Goal: Transaction & Acquisition: Purchase product/service

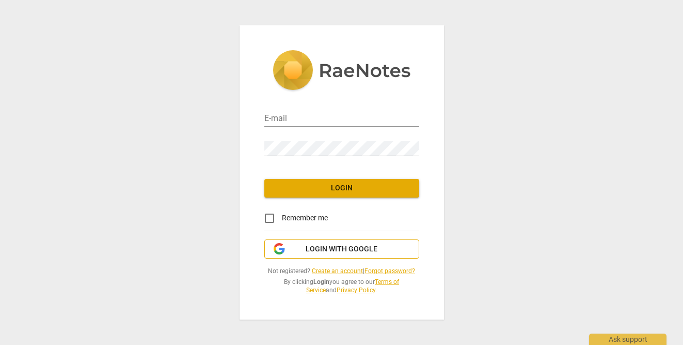
click at [355, 244] on span "Login with Google" at bounding box center [342, 249] width 72 height 10
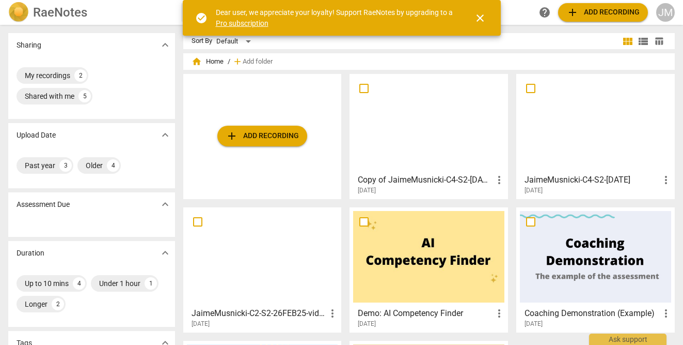
click at [484, 20] on span "close" at bounding box center [480, 18] width 12 height 12
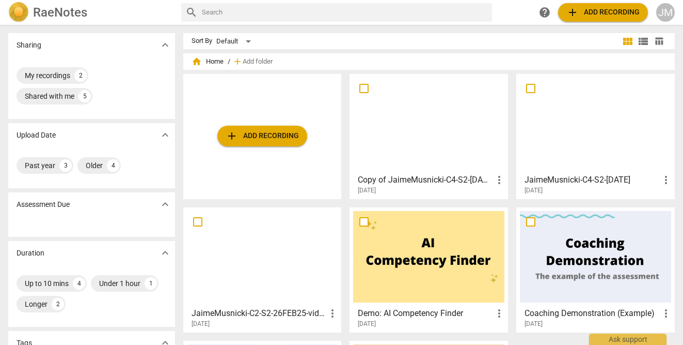
click at [585, 15] on span "add Add recording" at bounding box center [603, 12] width 73 height 12
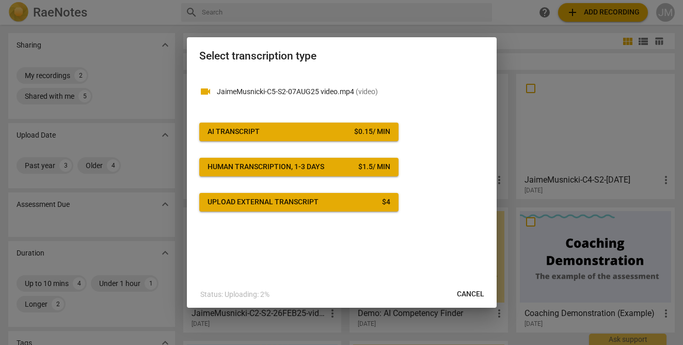
click at [370, 132] on div "$ 0.15 / min" at bounding box center [372, 132] width 36 height 10
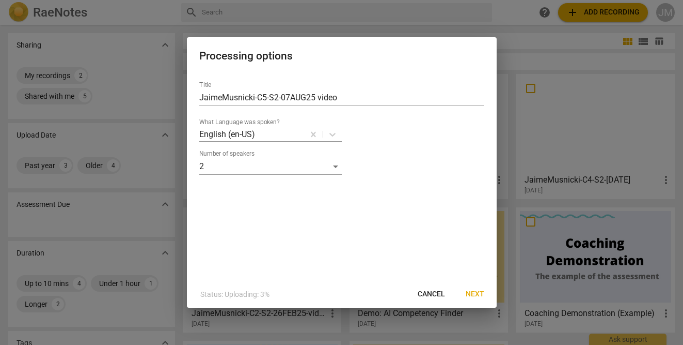
click at [481, 293] on span "Next" at bounding box center [475, 294] width 19 height 10
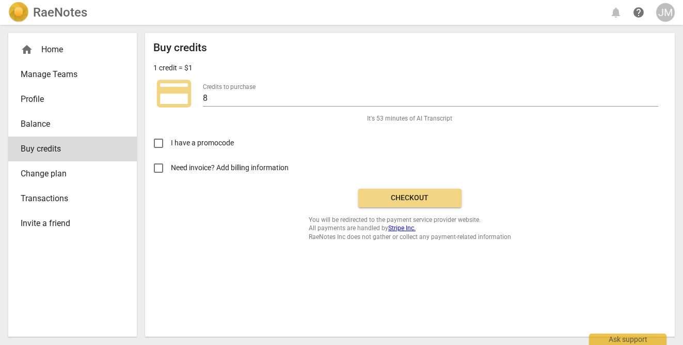
click at [404, 199] on span "Checkout" at bounding box center [410, 198] width 87 height 10
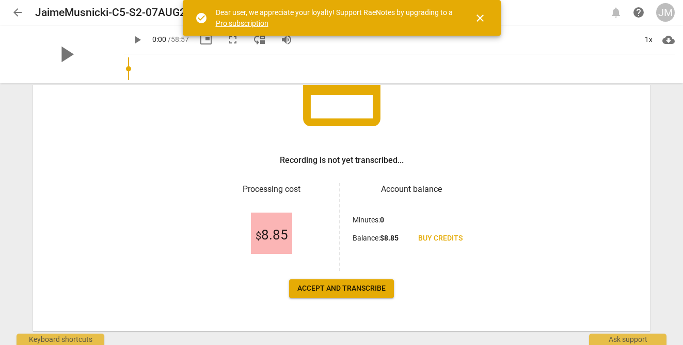
scroll to position [104, 0]
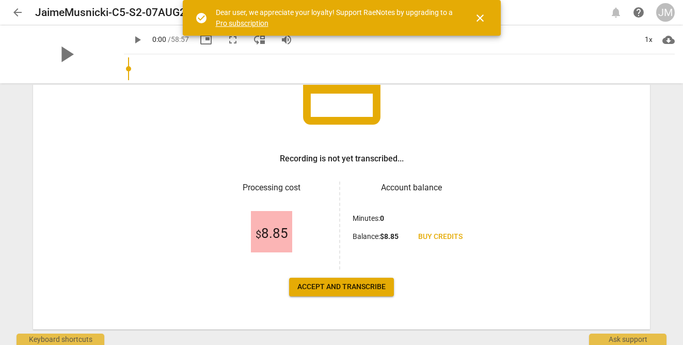
click at [341, 291] on span "Accept and transcribe" at bounding box center [342, 286] width 88 height 10
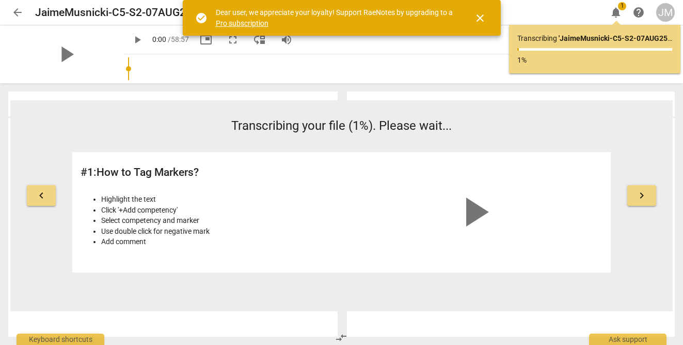
click at [647, 197] on span "keyboard_arrow_right" at bounding box center [642, 195] width 12 height 12
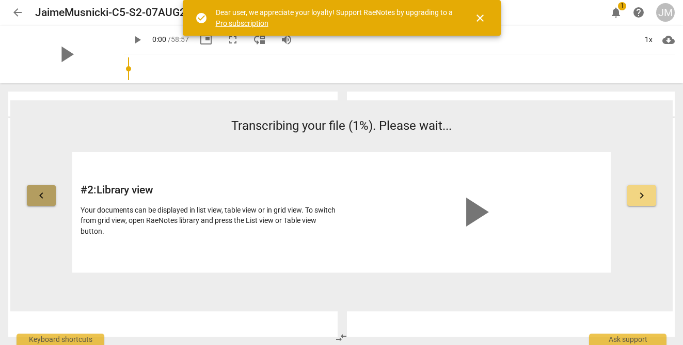
click at [44, 193] on span "keyboard_arrow_left" at bounding box center [41, 195] width 12 height 12
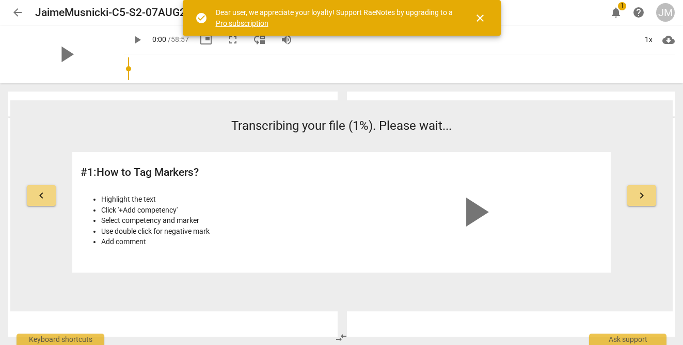
click at [482, 14] on span "close" at bounding box center [480, 18] width 12 height 12
